Goal: Book appointment/travel/reservation

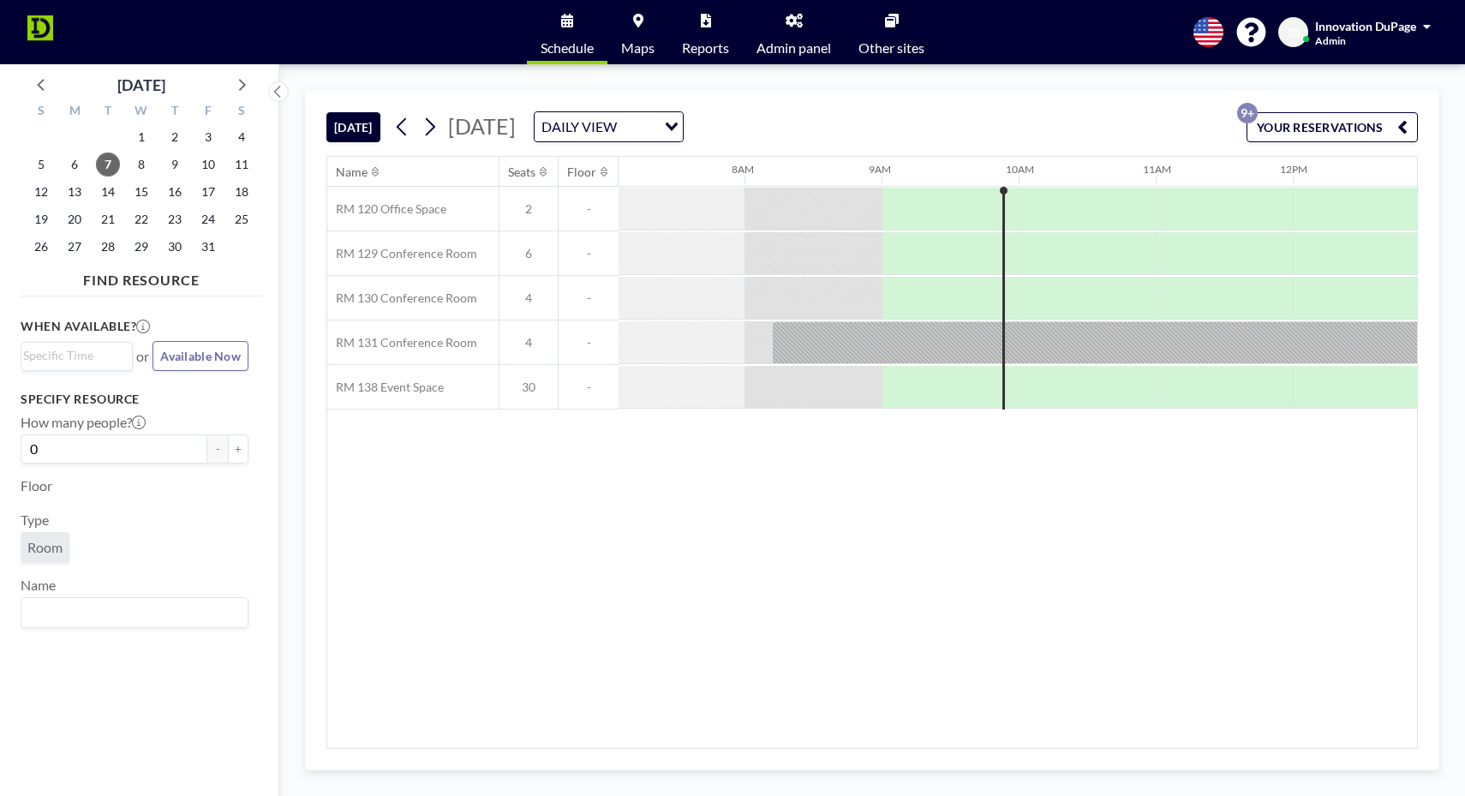
scroll to position [0, 1097]
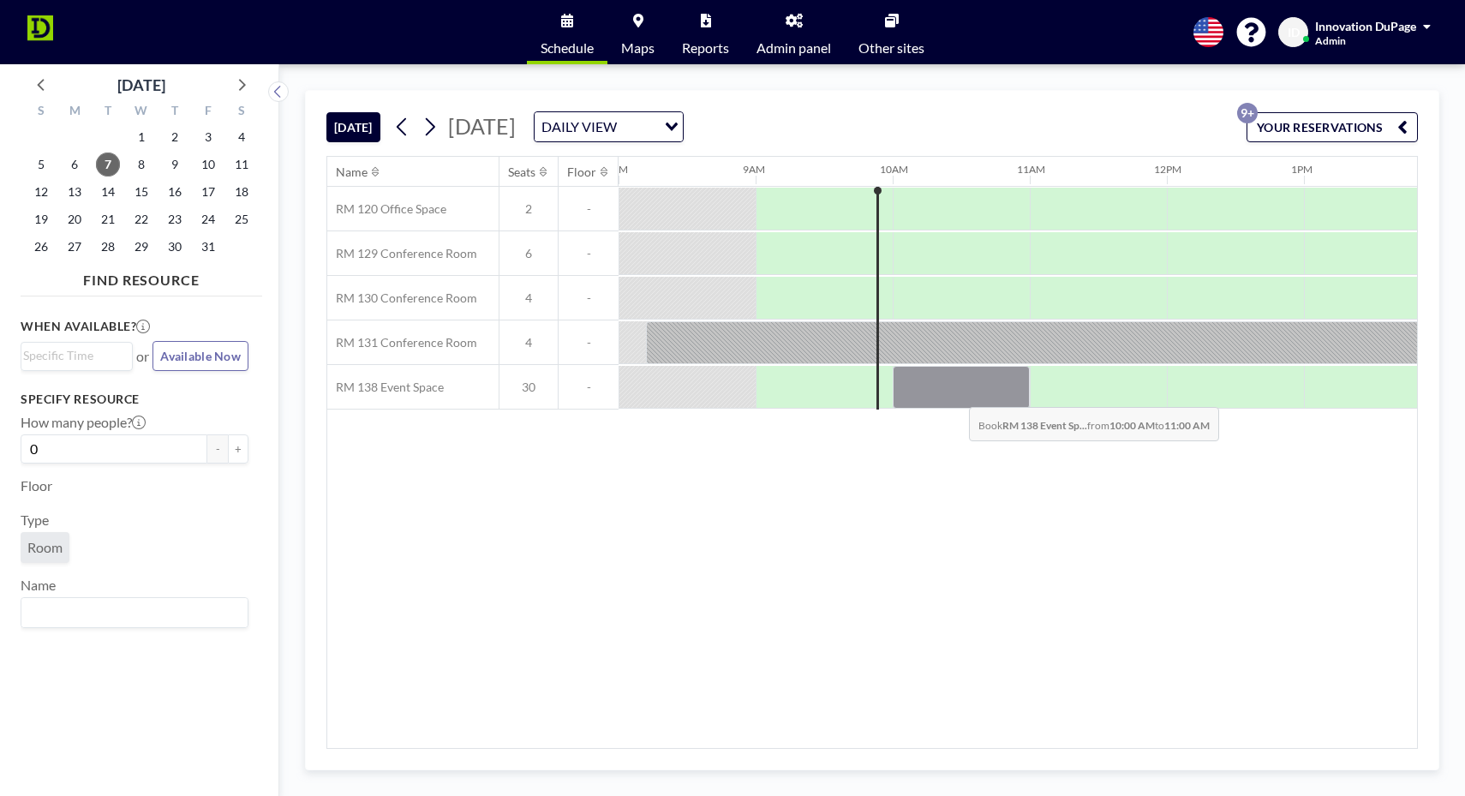
click at [955, 394] on div at bounding box center [961, 387] width 137 height 43
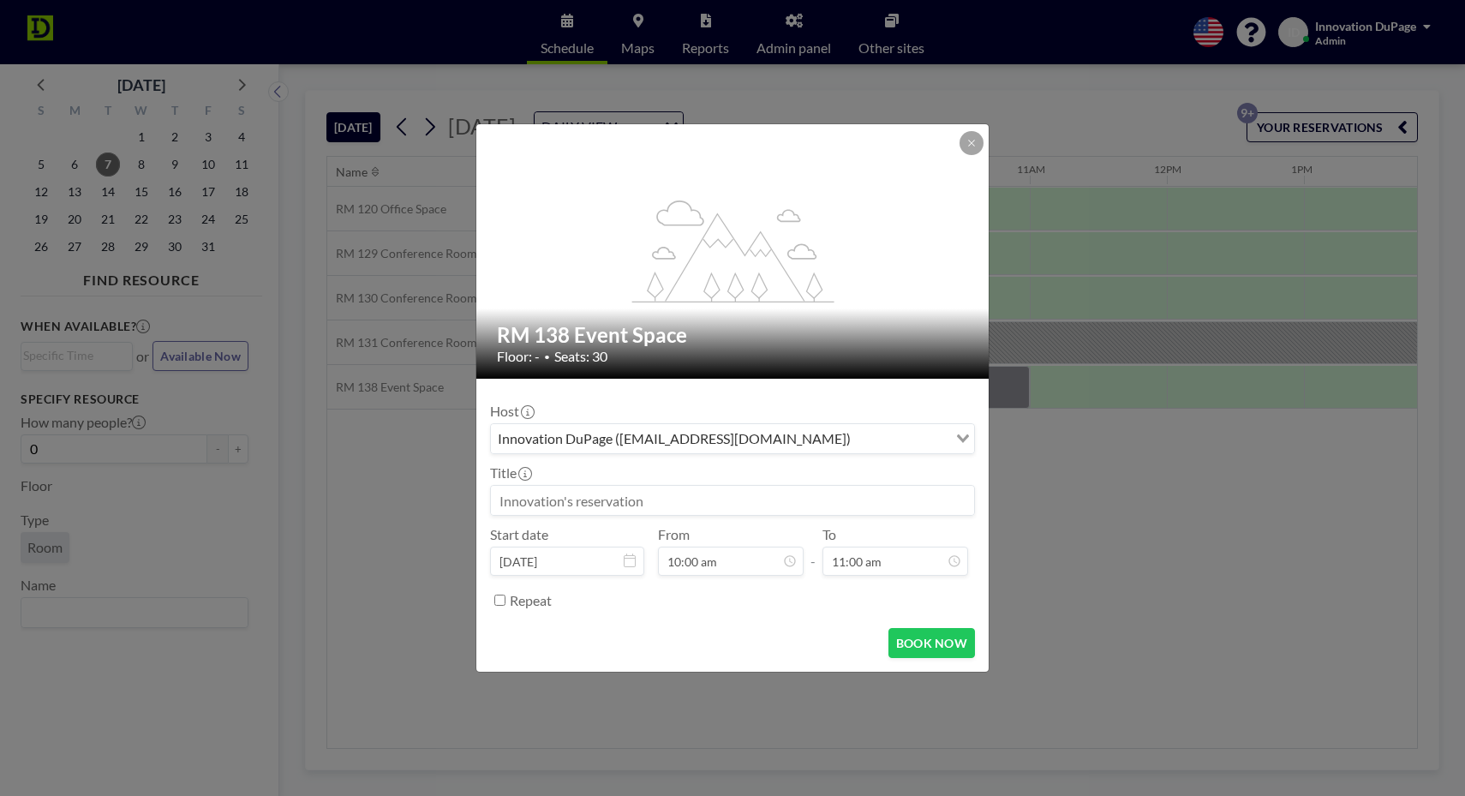
click at [687, 503] on input at bounding box center [732, 500] width 483 height 29
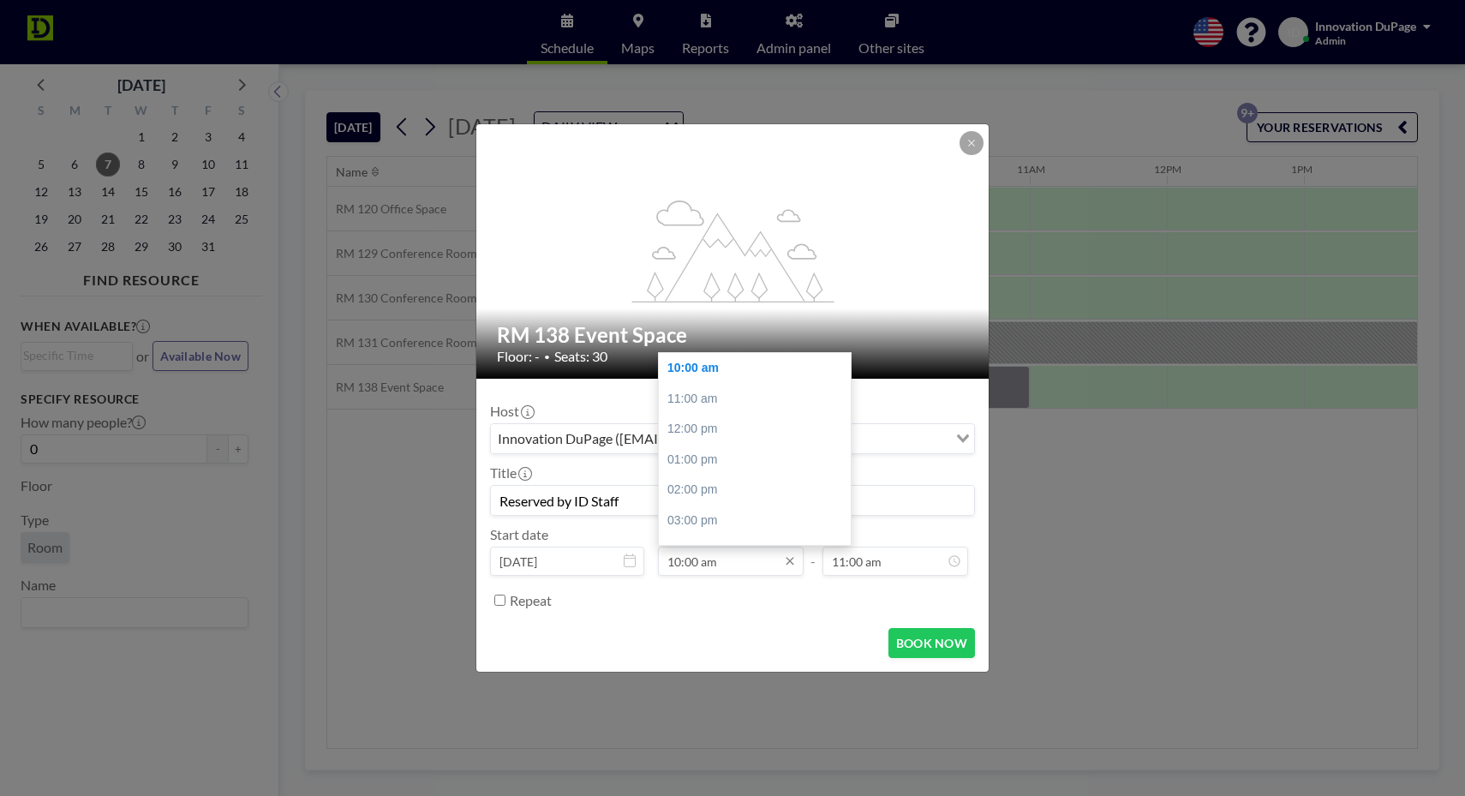
type input "Reserved by ID Staff"
click at [693, 566] on input "10:00 am" at bounding box center [731, 561] width 146 height 29
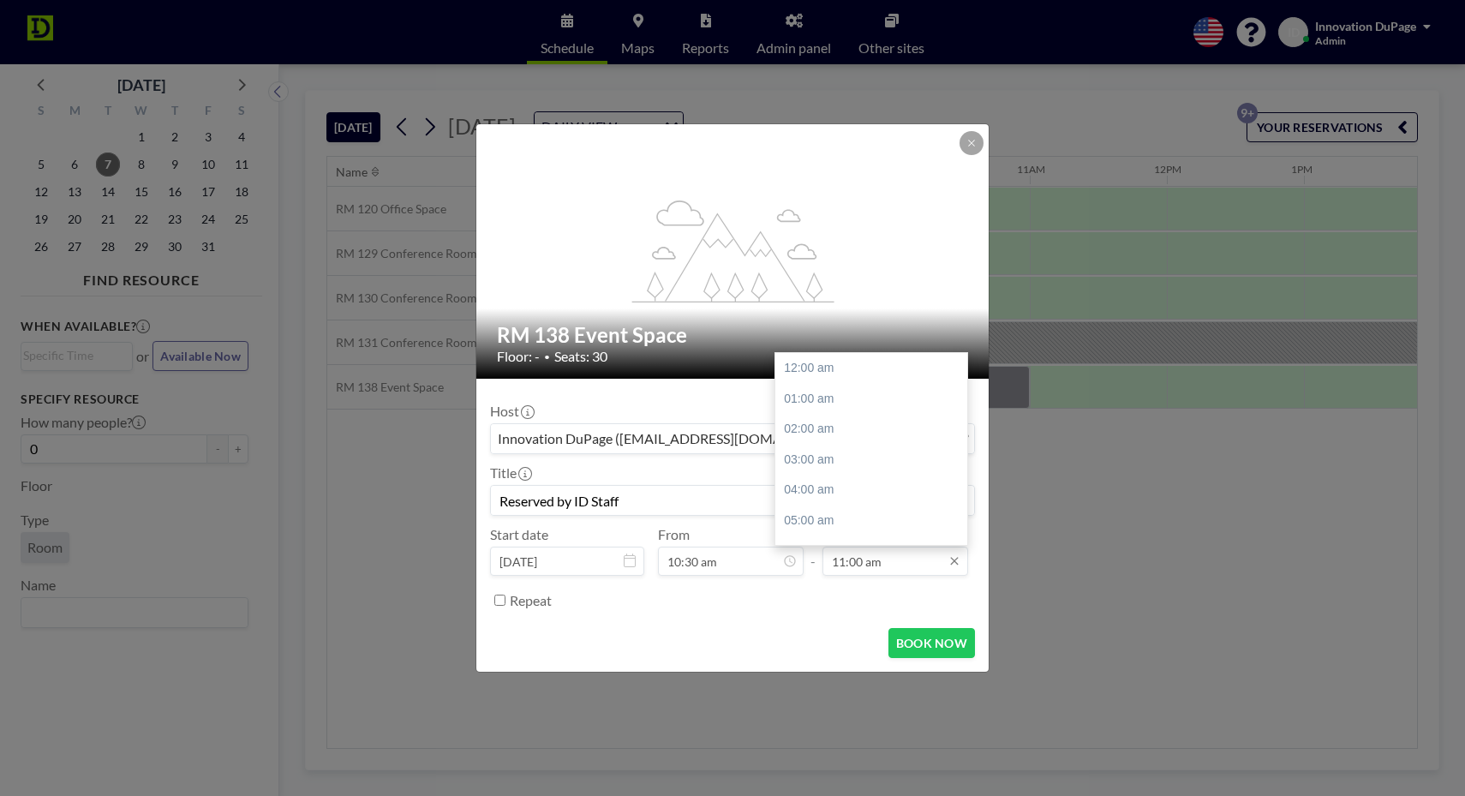
scroll to position [330, 0]
type input "10:30 am"
click at [859, 566] on input "11:00 am" at bounding box center [896, 561] width 146 height 29
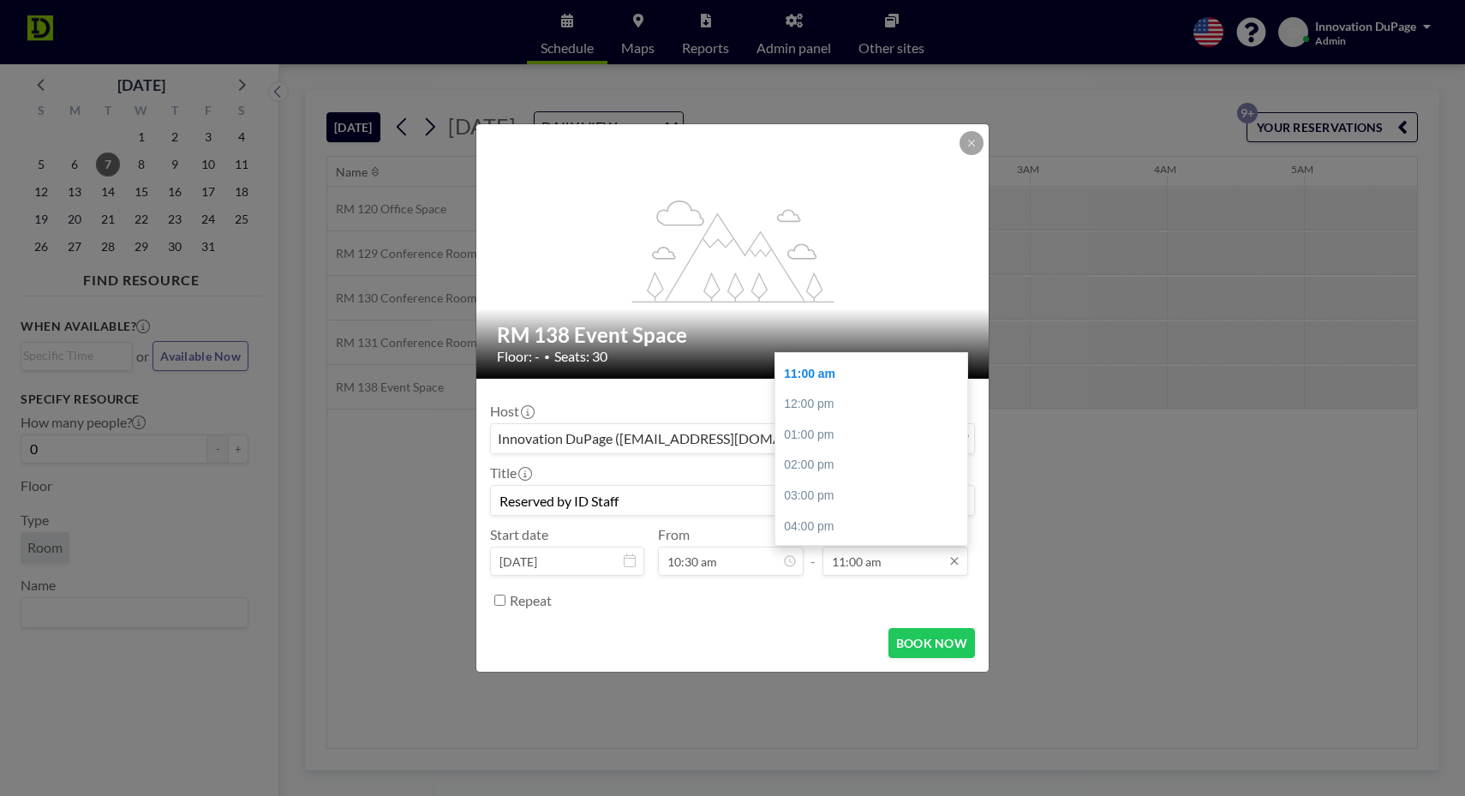
scroll to position [0, 1234]
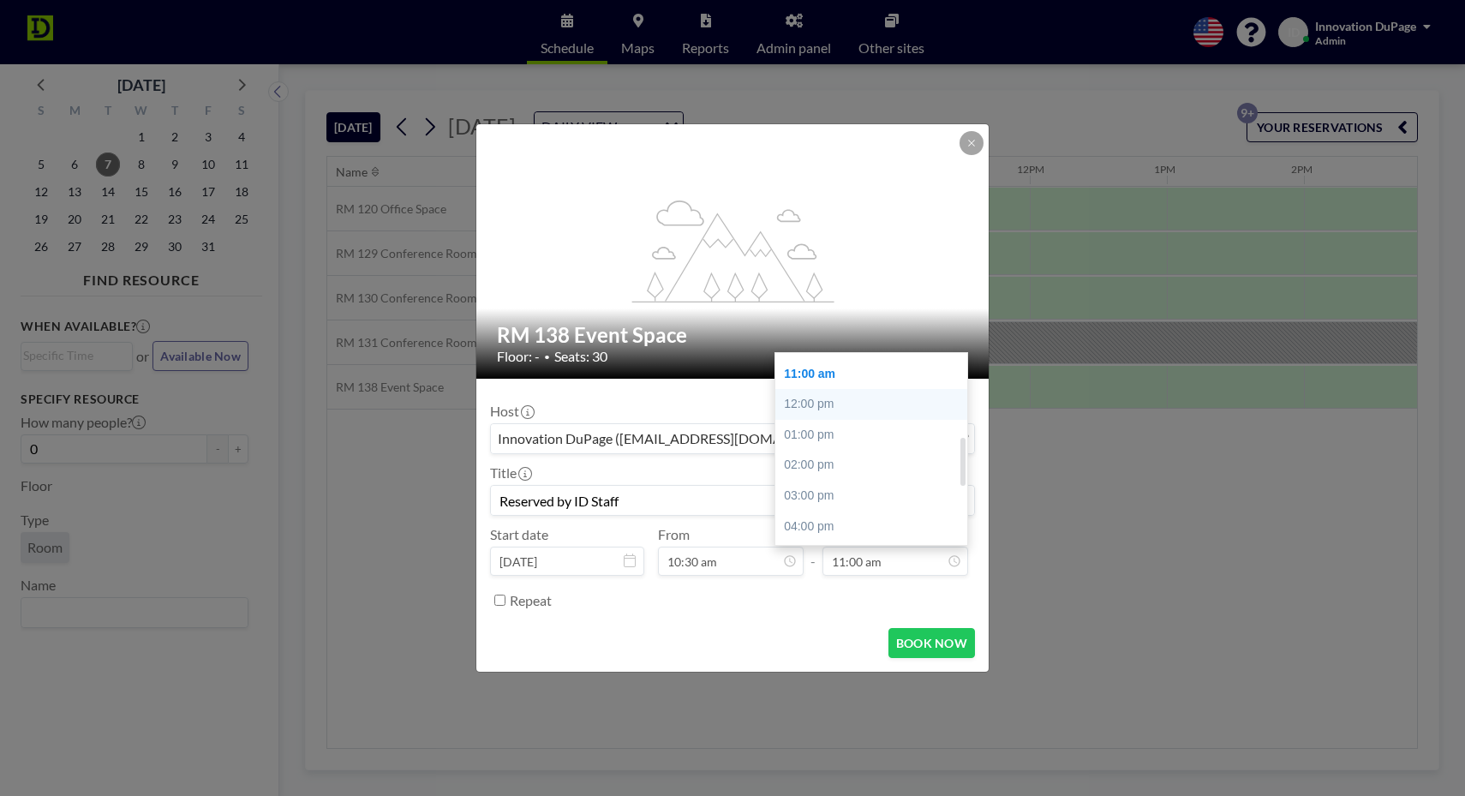
click at [845, 404] on div "12:00 pm" at bounding box center [872, 404] width 192 height 31
type input "12:00 pm"
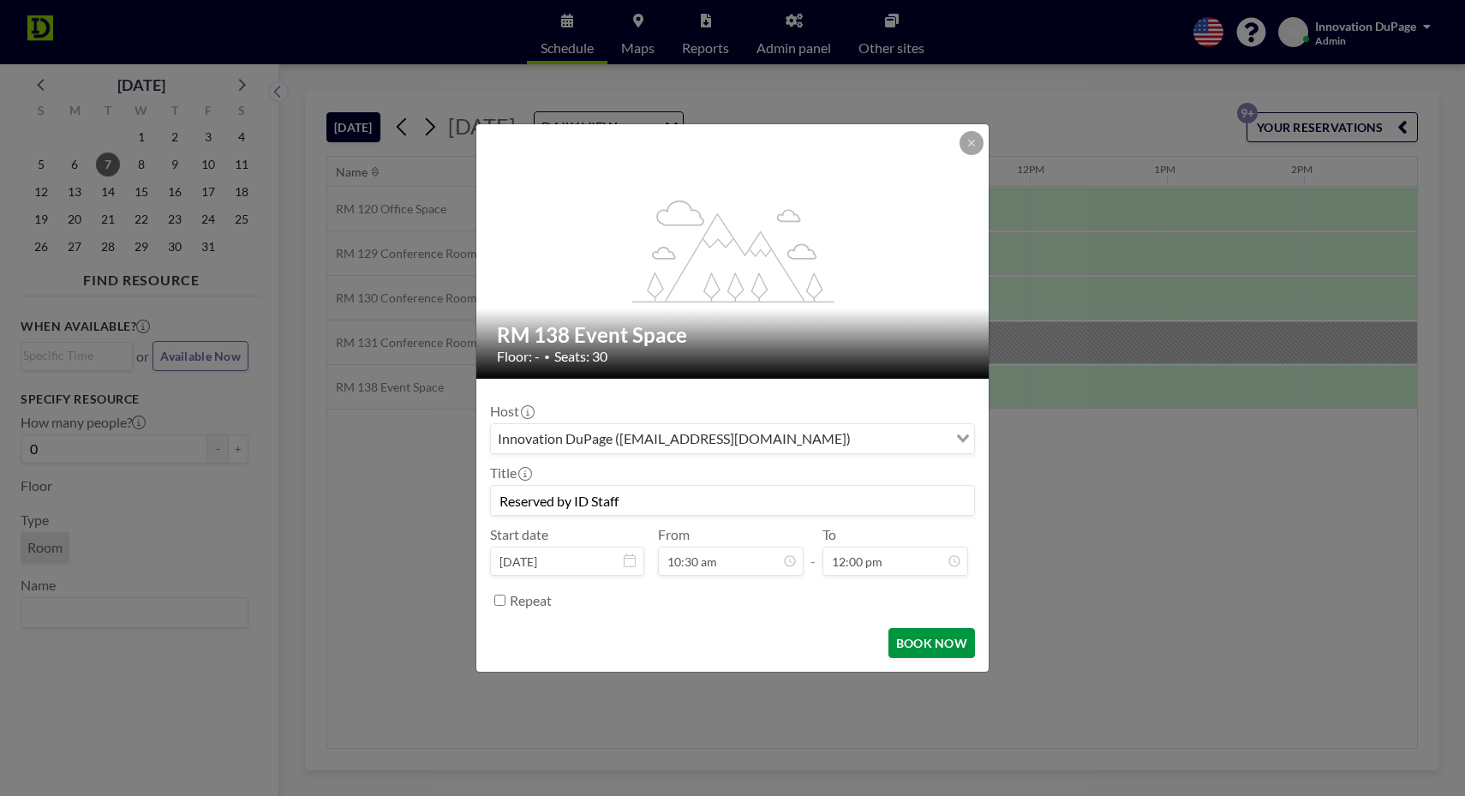
click at [940, 639] on button "BOOK NOW" at bounding box center [932, 643] width 87 height 30
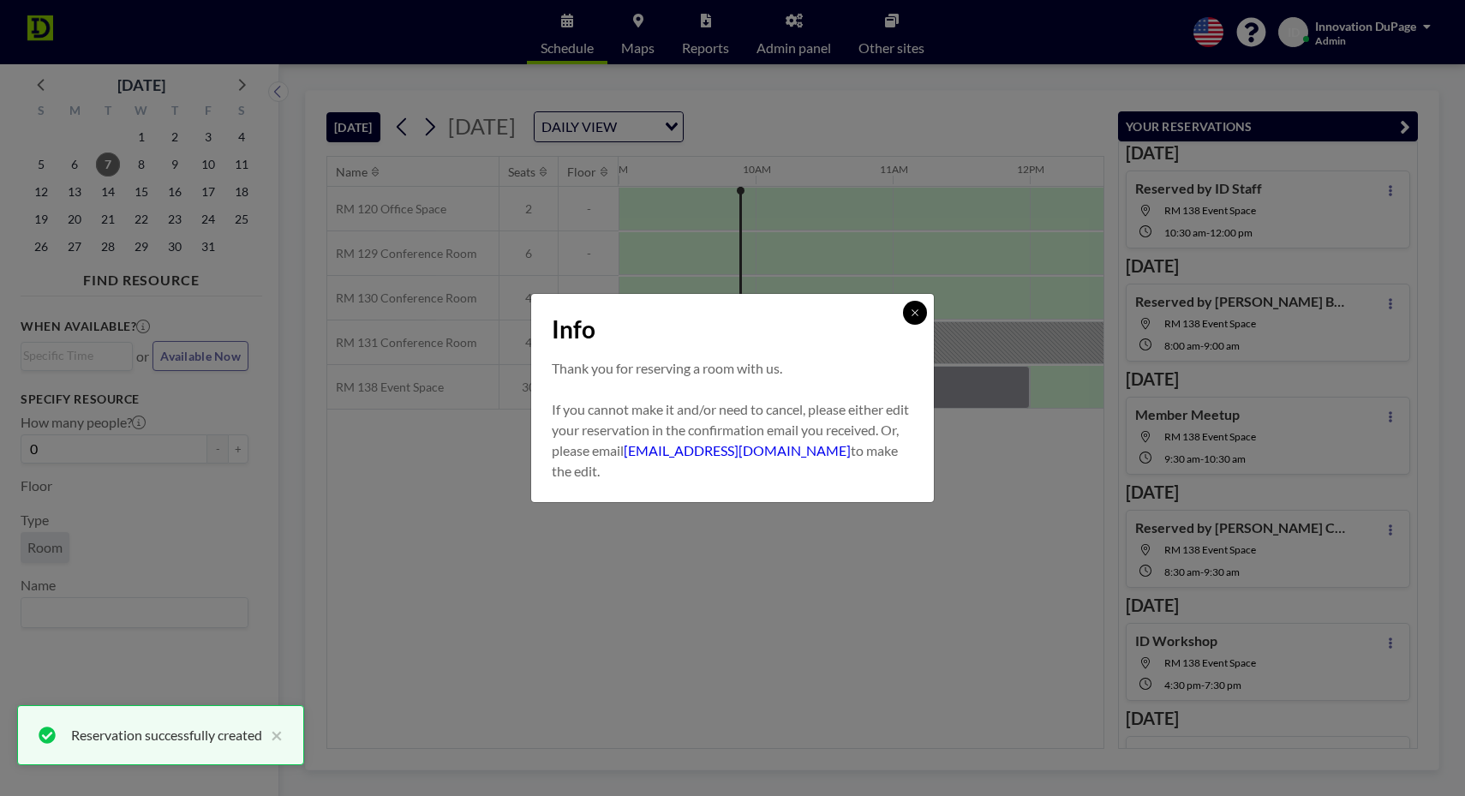
click at [923, 311] on button at bounding box center [915, 313] width 24 height 24
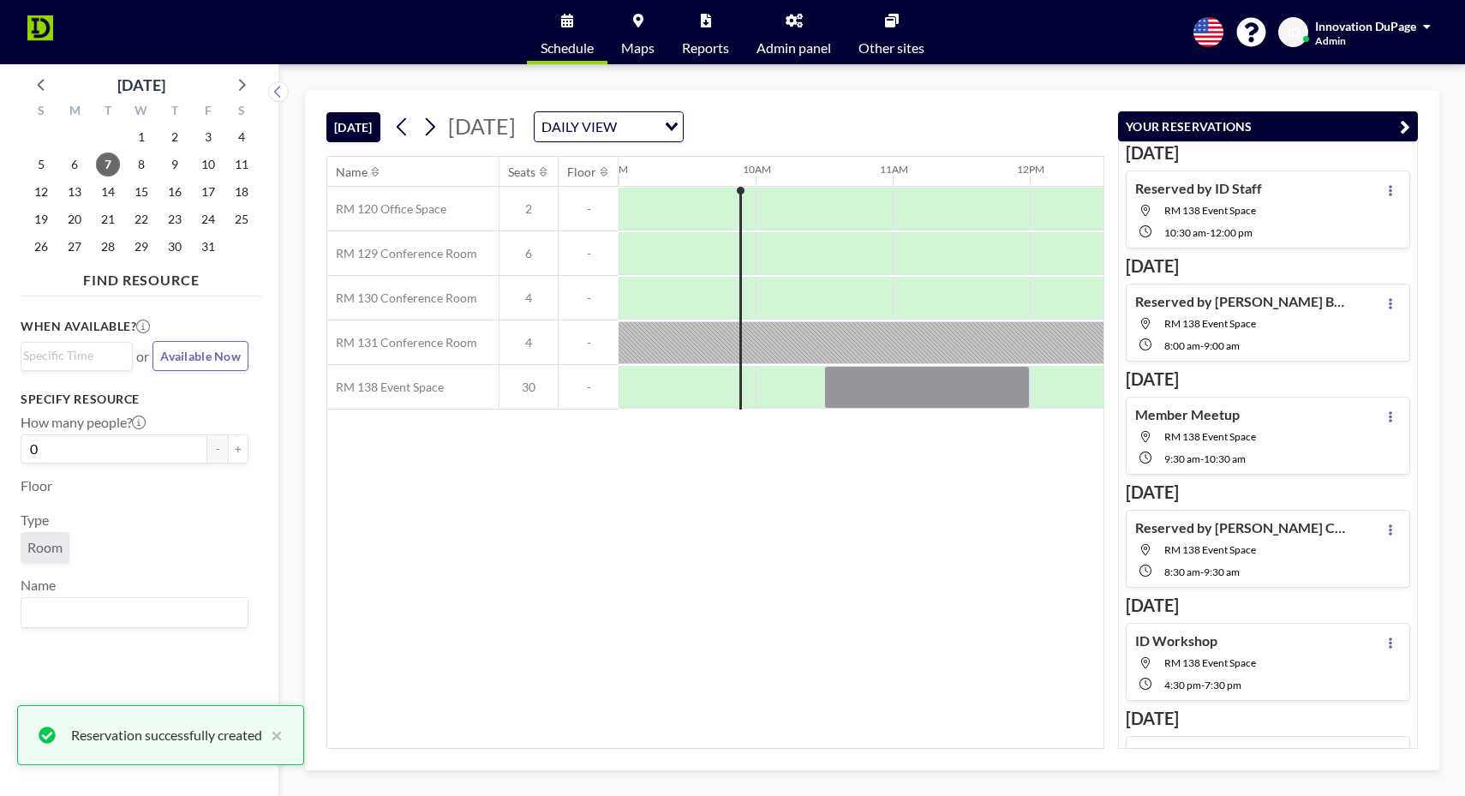
click at [1397, 126] on button "YOUR RESERVATIONS" at bounding box center [1268, 126] width 300 height 30
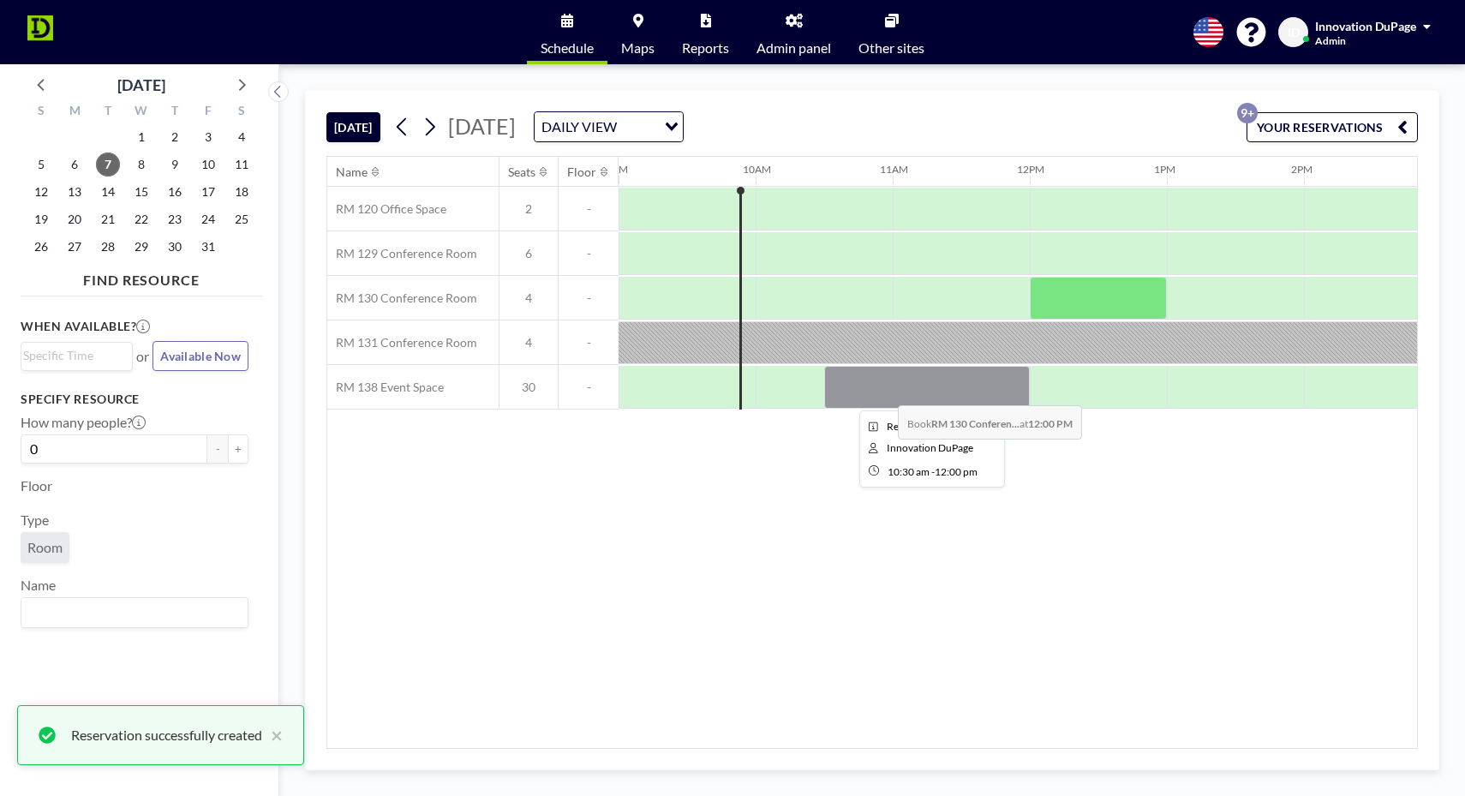
click at [884, 392] on div at bounding box center [927, 387] width 206 height 43
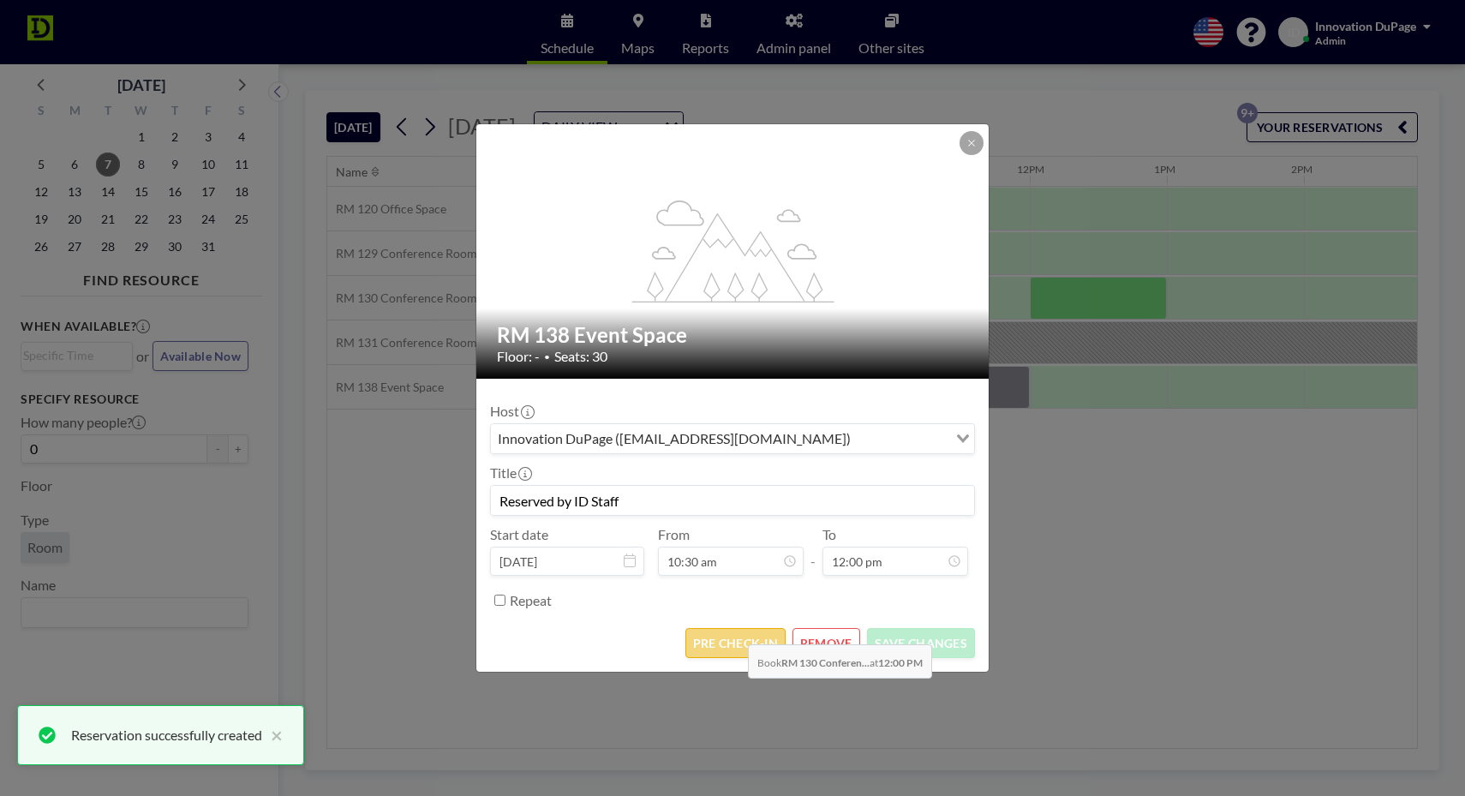
click at [734, 632] on button "PRE CHECK-IN" at bounding box center [736, 643] width 100 height 30
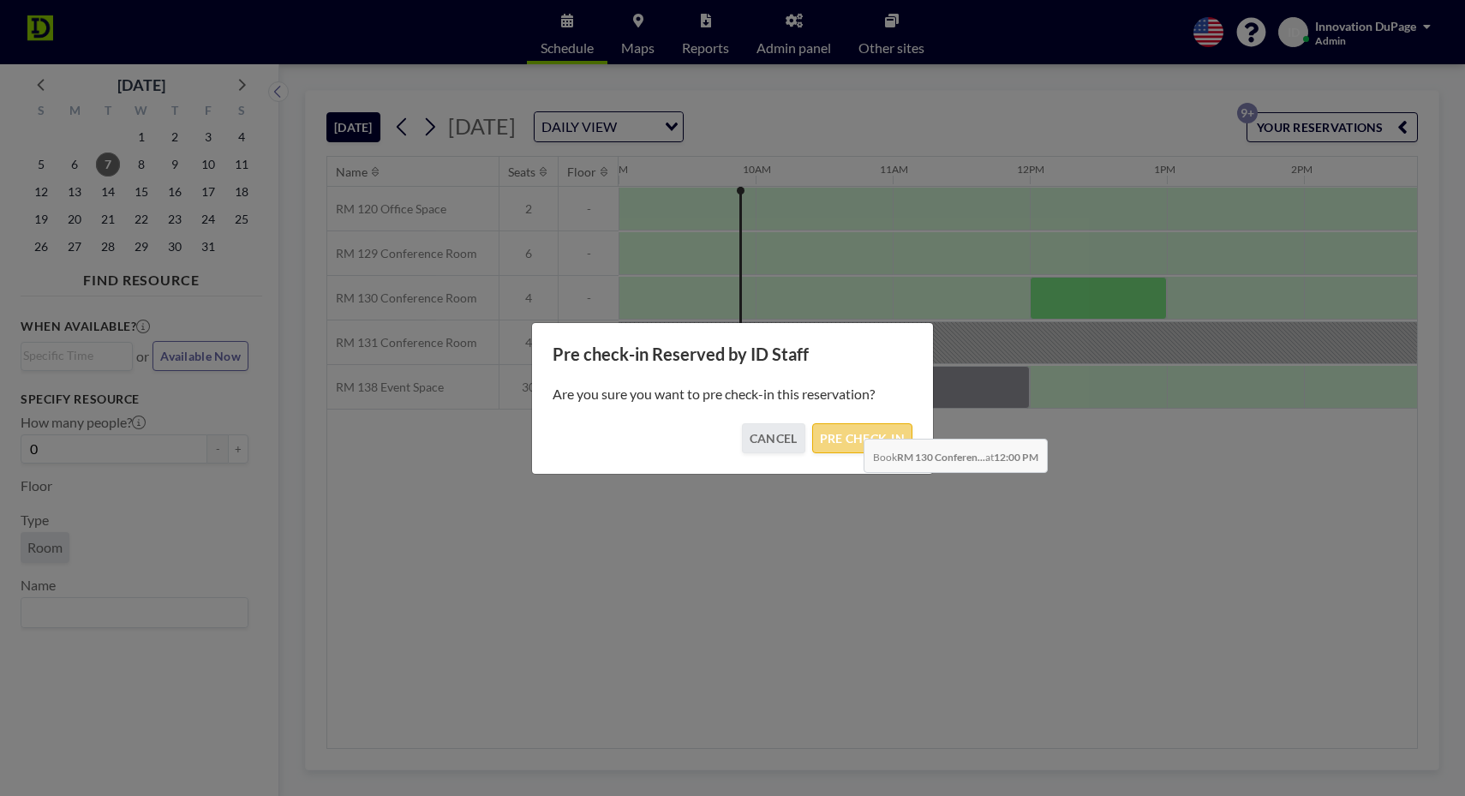
click at [850, 426] on button "PRE CHECK-IN" at bounding box center [862, 438] width 100 height 30
